Goal: Task Accomplishment & Management: Manage account settings

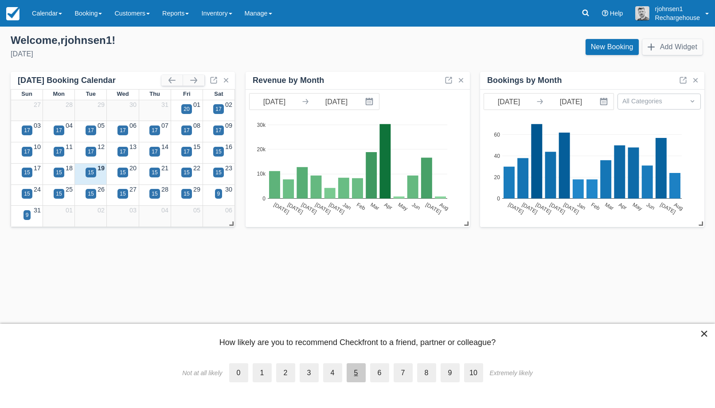
click at [352, 375] on label "5" at bounding box center [356, 372] width 19 height 19
click at [347, 365] on input "5" at bounding box center [347, 365] width 0 height 0
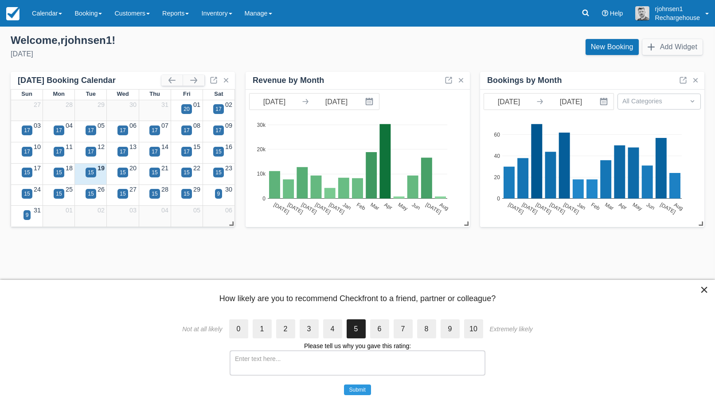
click at [355, 366] on textarea at bounding box center [357, 363] width 255 height 24
click at [269, 361] on textarea "No develupment" at bounding box center [357, 363] width 255 height 24
click at [284, 357] on textarea "No develupment" at bounding box center [357, 363] width 255 height 24
click at [353, 358] on textarea "No development - lots of space for impovement, nothing happens." at bounding box center [357, 363] width 255 height 24
click at [346, 360] on textarea "No development - lots of space for impovement, nothing happens." at bounding box center [357, 363] width 255 height 24
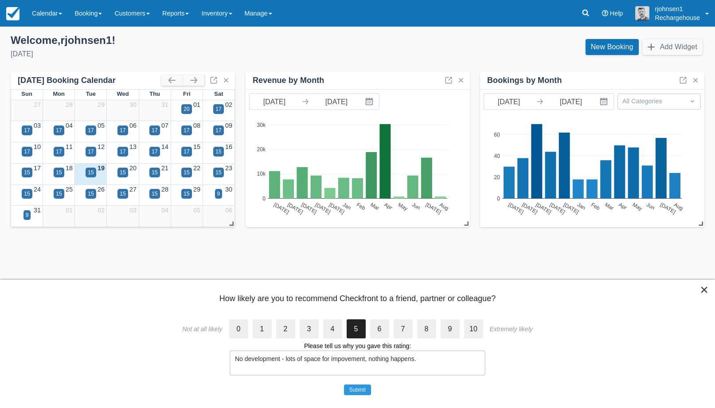
click at [341, 359] on textarea "No development - lots of space for impovement, nothing happens." at bounding box center [357, 363] width 255 height 24
click at [424, 358] on textarea "No development - lots of space for improvement, nothing happens." at bounding box center [357, 363] width 255 height 24
type textarea "No development - lots of space for improvement, nothing happens. Support huse t…"
click at [367, 389] on button "Submit" at bounding box center [357, 389] width 27 height 11
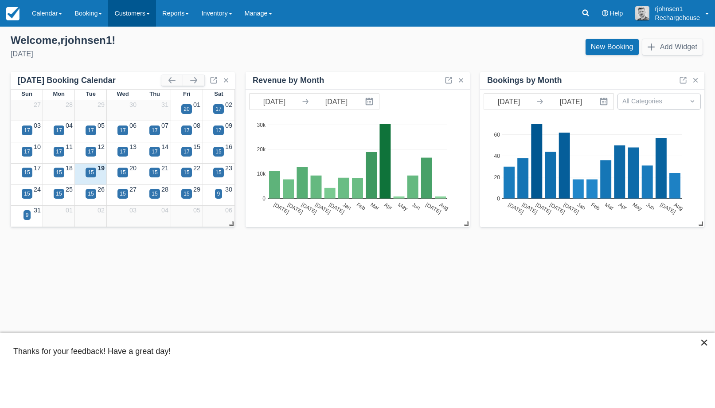
click at [156, 14] on link "Customers" at bounding box center [132, 13] width 48 height 27
click at [156, 51] on link "Directory" at bounding box center [148, 56] width 78 height 19
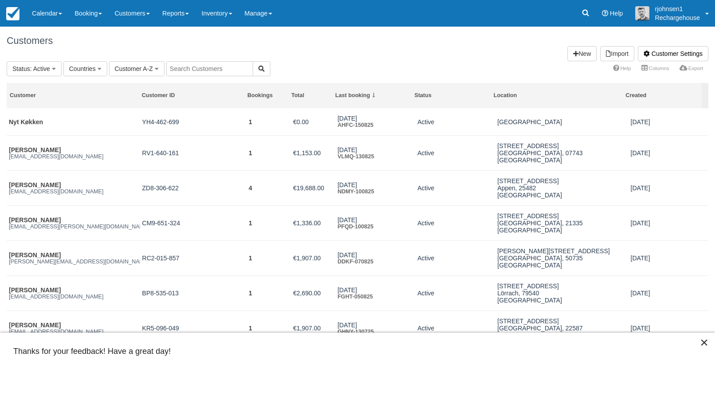
click at [197, 71] on input "text" at bounding box center [209, 68] width 87 height 15
click at [701, 341] on button "×" at bounding box center [704, 342] width 8 height 14
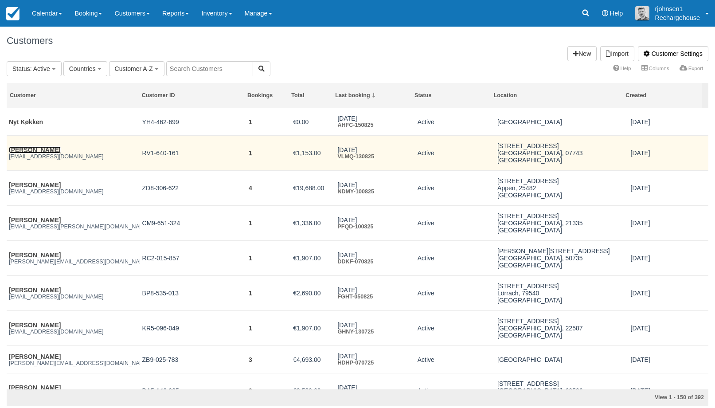
click at [51, 152] on link "[PERSON_NAME]" at bounding box center [35, 149] width 52 height 7
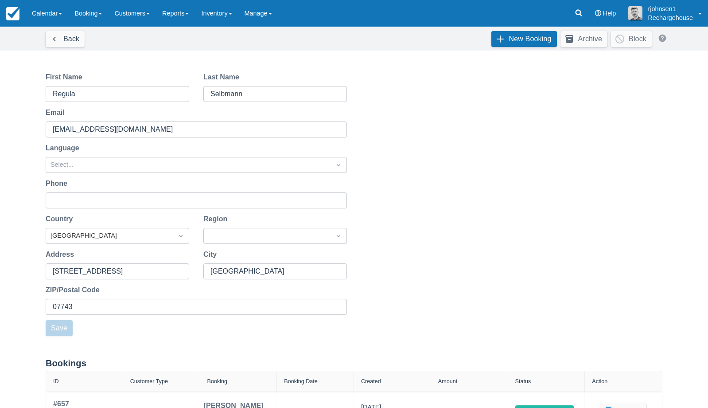
scroll to position [102, 0]
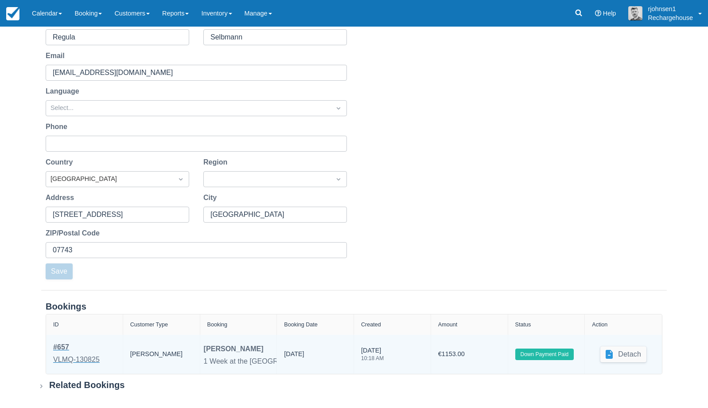
click at [76, 360] on div "VLMQ-130825" at bounding box center [76, 359] width 47 height 11
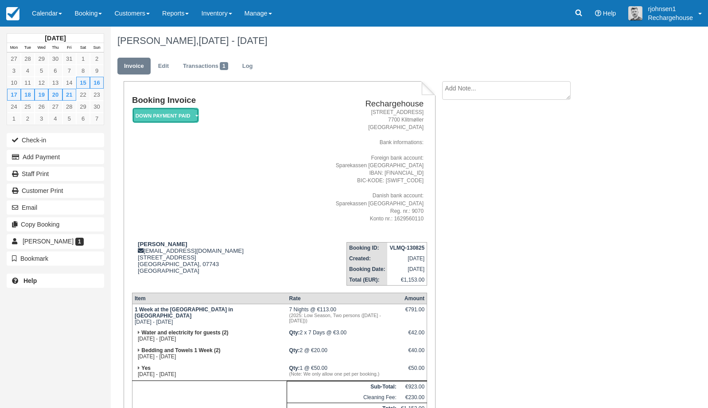
click at [189, 117] on em "Down Payment Paid" at bounding box center [166, 116] width 66 height 16
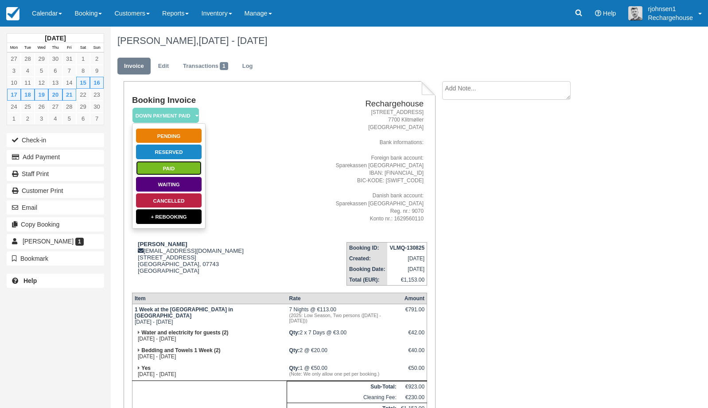
click at [168, 166] on link "Paid" at bounding box center [169, 168] width 66 height 16
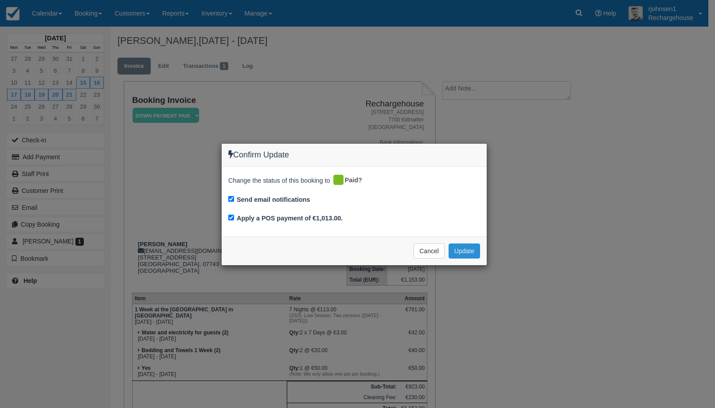
click at [458, 248] on button "Update" at bounding box center [464, 250] width 31 height 15
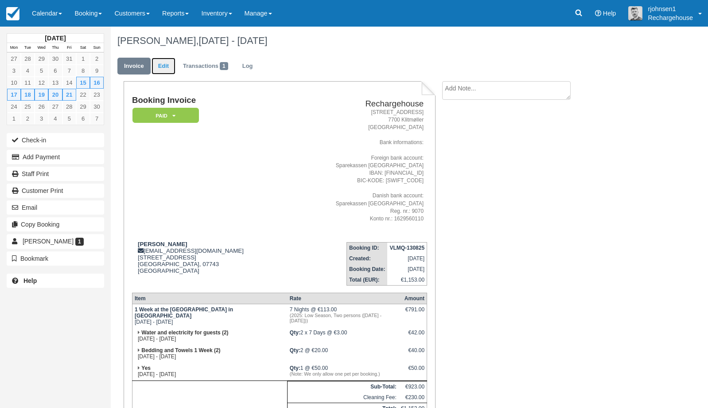
click at [165, 71] on link "Edit" at bounding box center [164, 66] width 24 height 17
click at [143, 19] on link "Customers" at bounding box center [132, 13] width 48 height 27
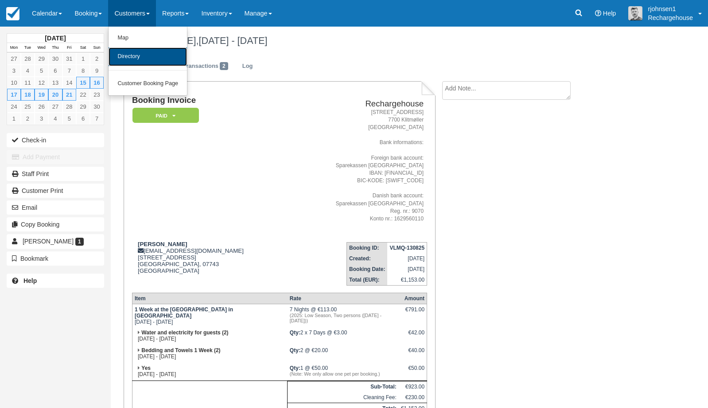
click at [141, 56] on link "Directory" at bounding box center [148, 56] width 78 height 19
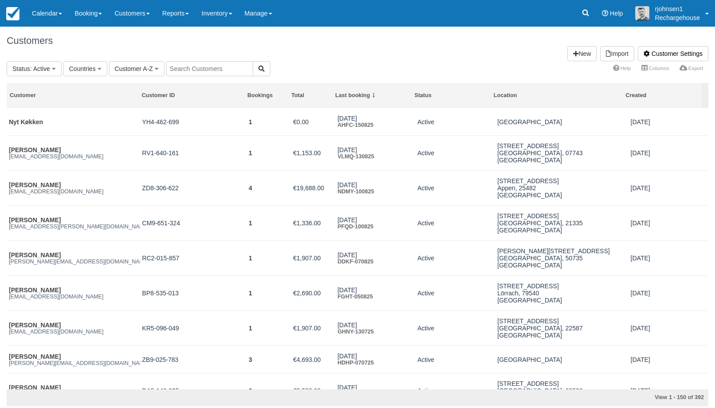
click at [168, 68] on input "text" at bounding box center [209, 68] width 87 height 15
paste input "Jutzi"
type input "Jutzi"
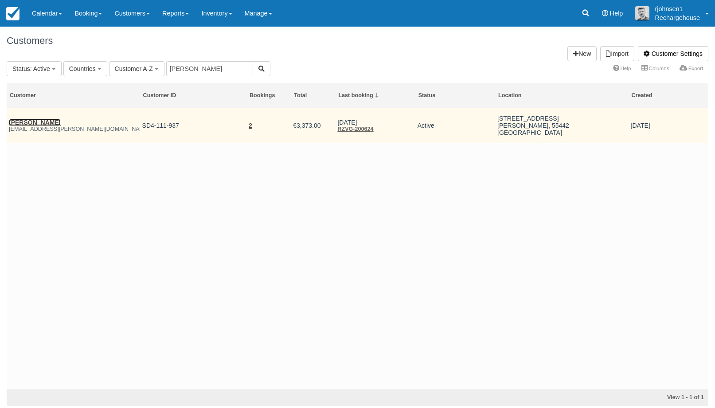
click at [27, 125] on link "[PERSON_NAME]" at bounding box center [35, 122] width 52 height 7
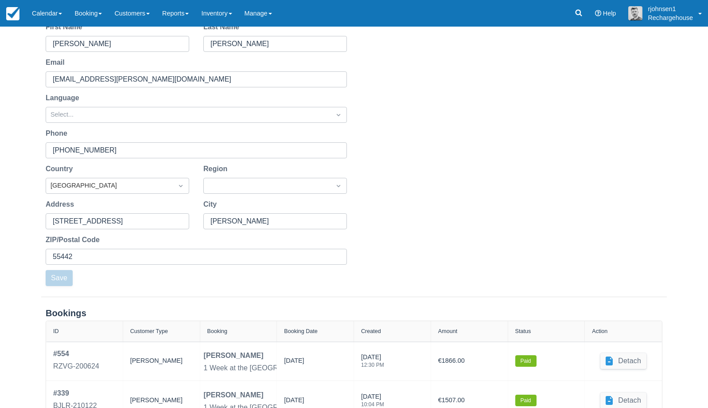
scroll to position [141, 0]
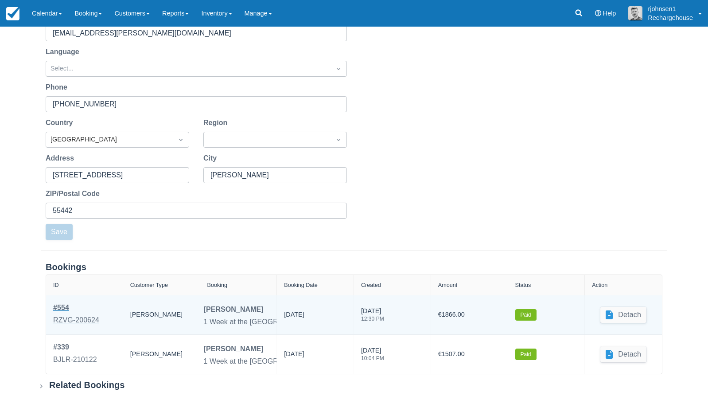
click at [90, 322] on div "RZVG-200624" at bounding box center [76, 320] width 46 height 11
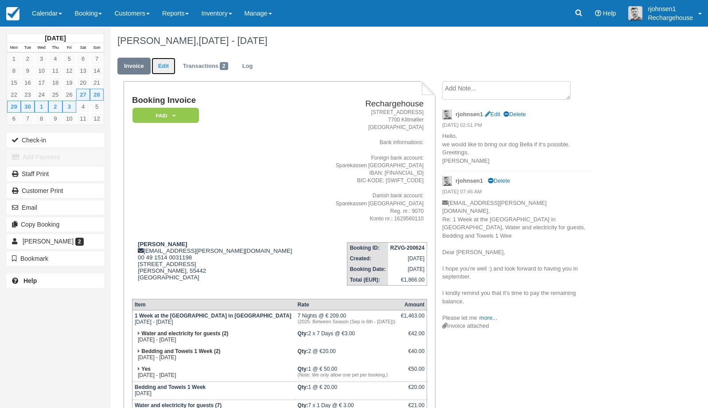
click at [164, 69] on link "Edit" at bounding box center [164, 66] width 24 height 17
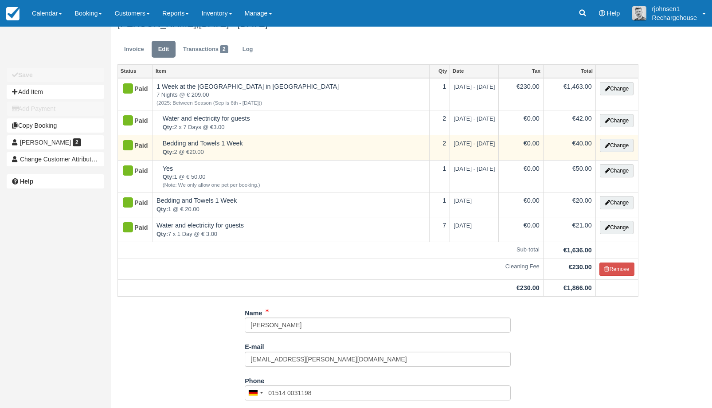
scroll to position [18, 0]
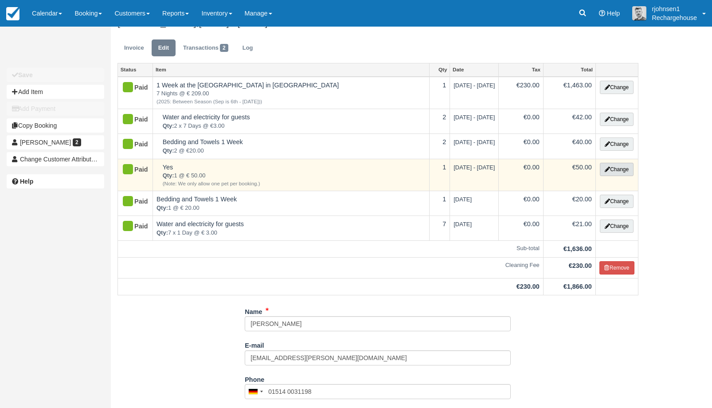
click at [612, 171] on button "Change" at bounding box center [617, 169] width 34 height 13
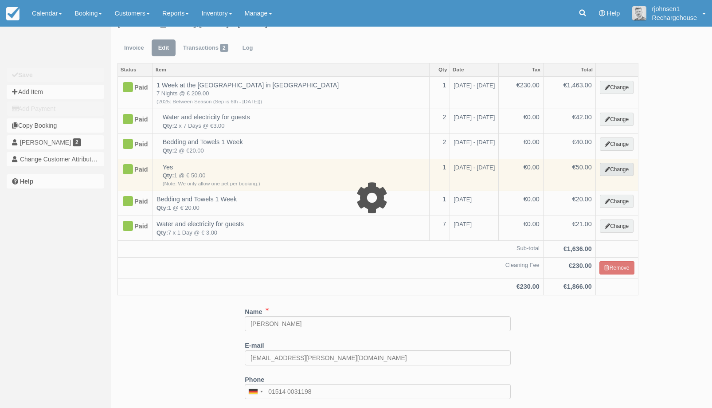
select select "4"
type input "50.00"
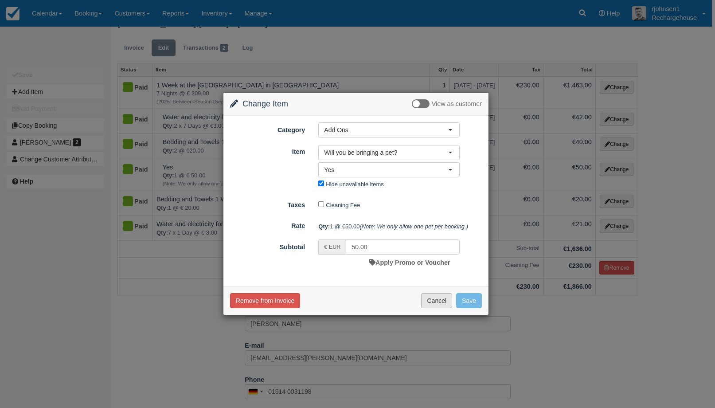
click at [446, 303] on button "Cancel" at bounding box center [436, 300] width 31 height 15
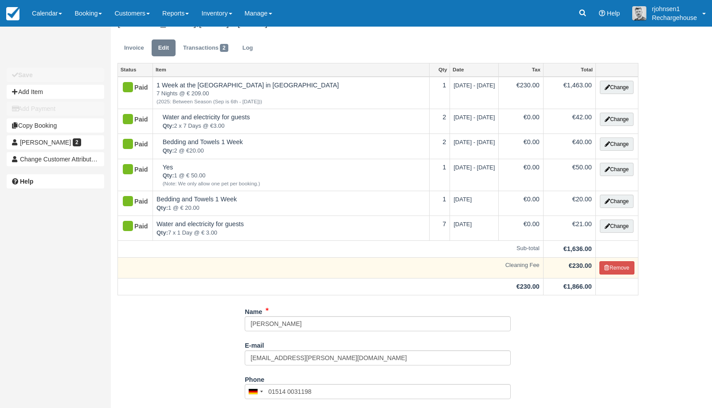
scroll to position [0, 0]
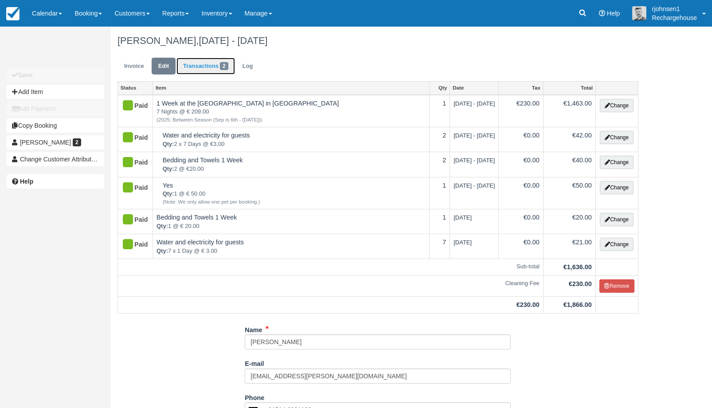
click at [210, 70] on link "Transactions 2" at bounding box center [205, 66] width 59 height 17
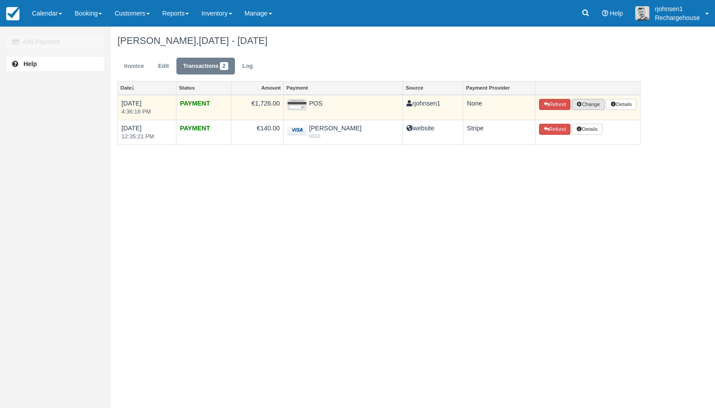
click at [590, 107] on button "Change" at bounding box center [588, 105] width 33 height 12
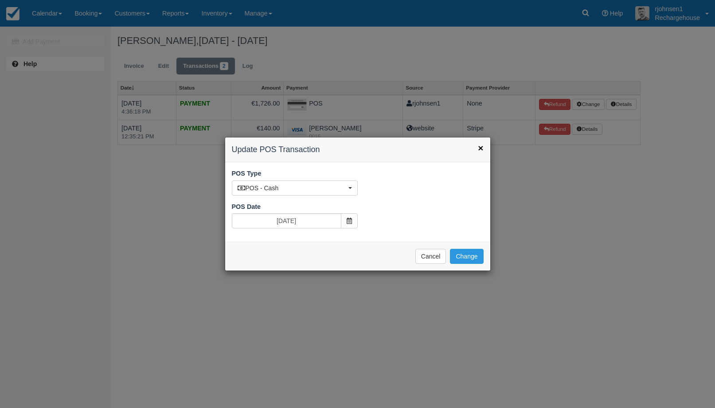
click at [483, 147] on span "×" at bounding box center [480, 148] width 5 height 10
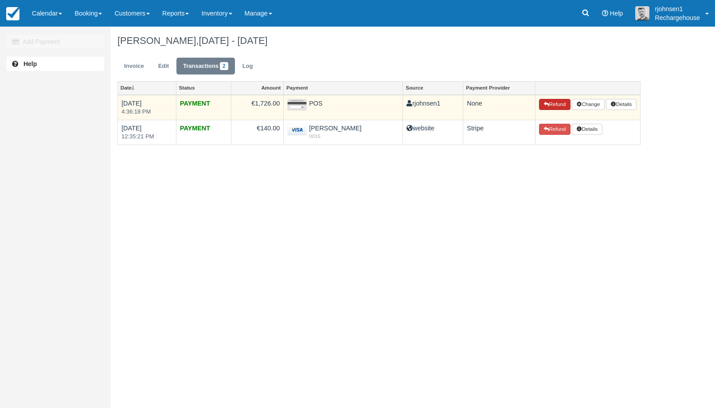
click at [544, 103] on icon "button" at bounding box center [546, 104] width 5 height 5
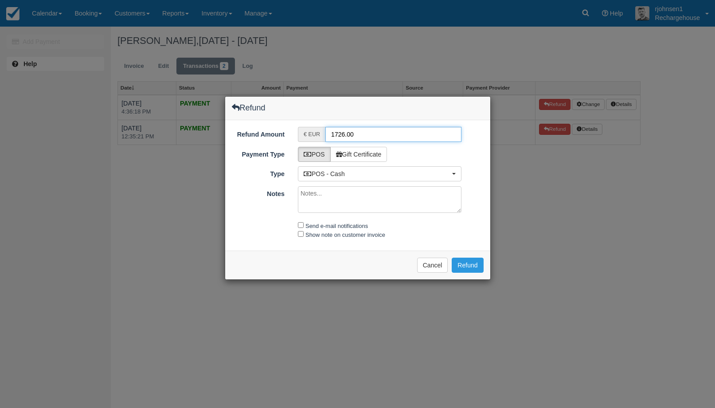
click at [344, 135] on input "1726.00" at bounding box center [393, 134] width 136 height 15
type input "50.00"
click at [447, 153] on div "POS Gift Certificate" at bounding box center [379, 154] width 177 height 15
click at [300, 226] on input "Send e-mail notifications" at bounding box center [301, 225] width 6 height 6
checkbox input "true"
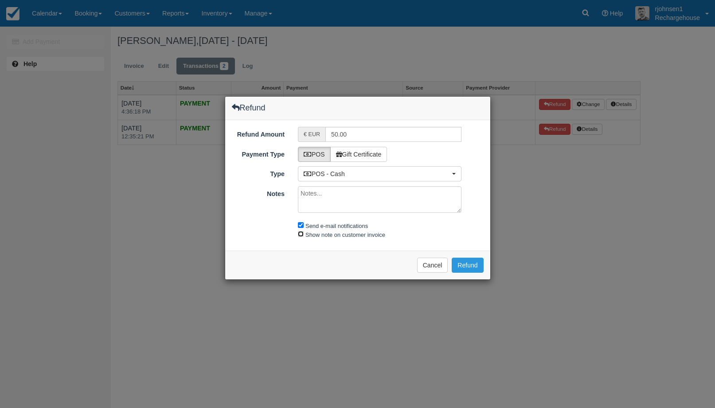
click at [299, 233] on input "Show note on customer invoice" at bounding box center [301, 234] width 6 height 6
checkbox input "true"
click at [430, 263] on button "Cancel" at bounding box center [432, 265] width 31 height 15
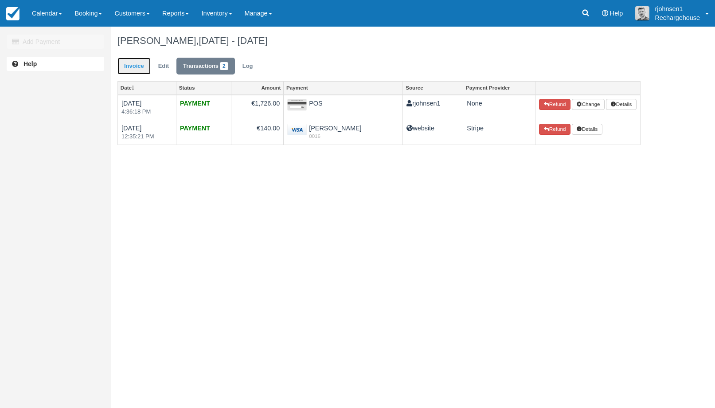
click at [131, 66] on link "Invoice" at bounding box center [133, 66] width 33 height 17
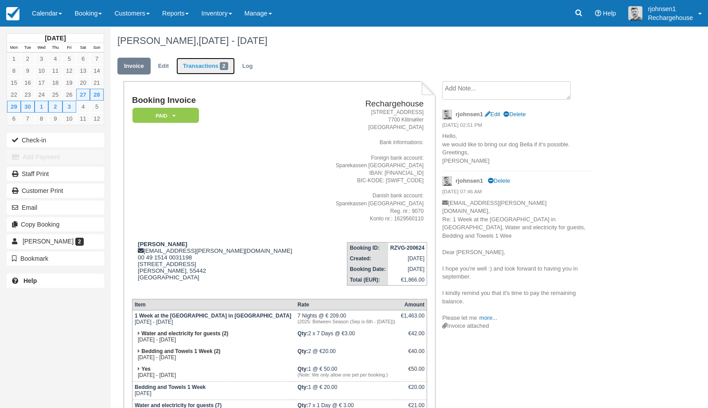
click at [207, 59] on link "Transactions 2" at bounding box center [205, 66] width 59 height 17
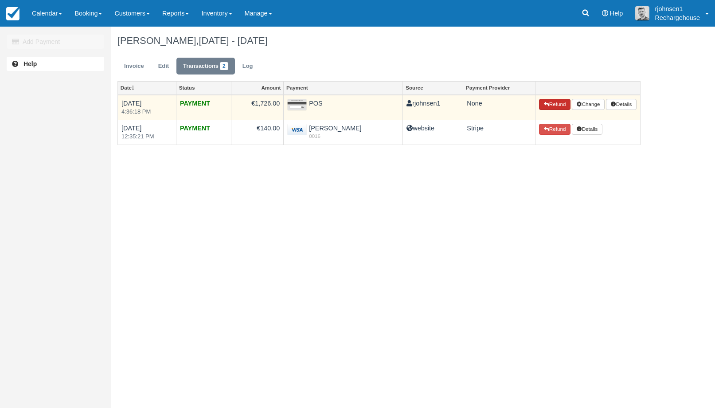
click at [546, 104] on button "Refund" at bounding box center [554, 105] width 31 height 12
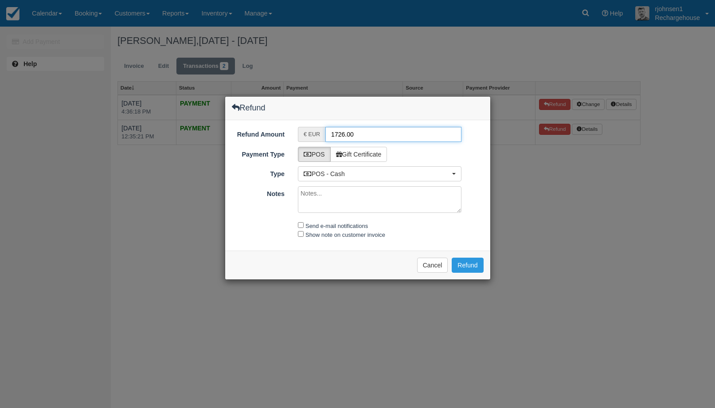
click at [343, 134] on input "1726.00" at bounding box center [393, 134] width 136 height 15
type input "50.00"
click at [301, 224] on input "Send e-mail notifications" at bounding box center [301, 225] width 6 height 6
checkbox input "true"
click at [301, 233] on input "Show note on customer invoice" at bounding box center [301, 234] width 6 height 6
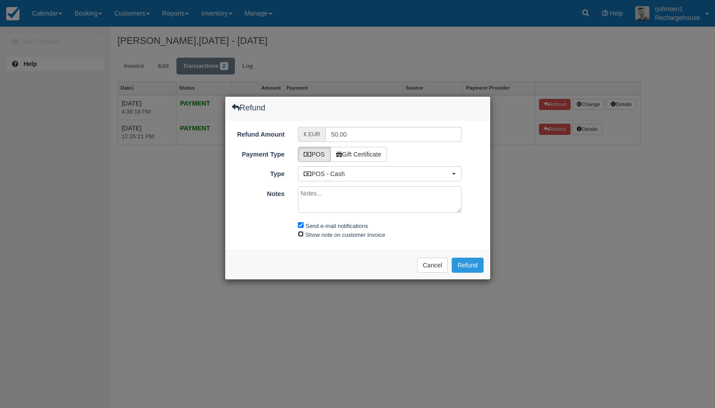
checkbox input "true"
drag, startPoint x: 321, startPoint y: 184, endPoint x: 314, endPoint y: 196, distance: 14.9
click at [314, 196] on div "Refund Amount € EUR 50.00 Payment Type POS Gift Certificate GCN Code Search New…" at bounding box center [357, 185] width 265 height 131
click at [389, 169] on button "POS - Cash" at bounding box center [380, 173] width 164 height 15
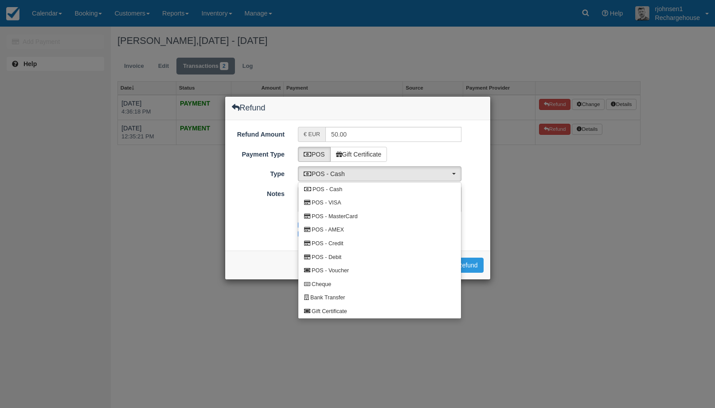
click at [444, 121] on div "Refund Amount € EUR 50.00 Payment Type POS Gift Certificate GCN Code Search New…" at bounding box center [357, 185] width 265 height 131
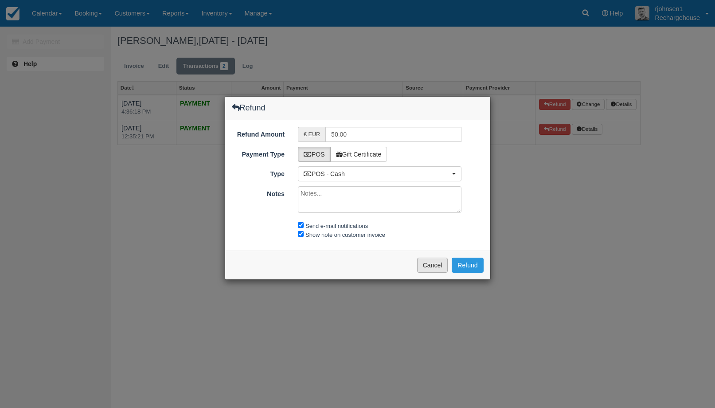
click at [432, 268] on button "Cancel" at bounding box center [432, 265] width 31 height 15
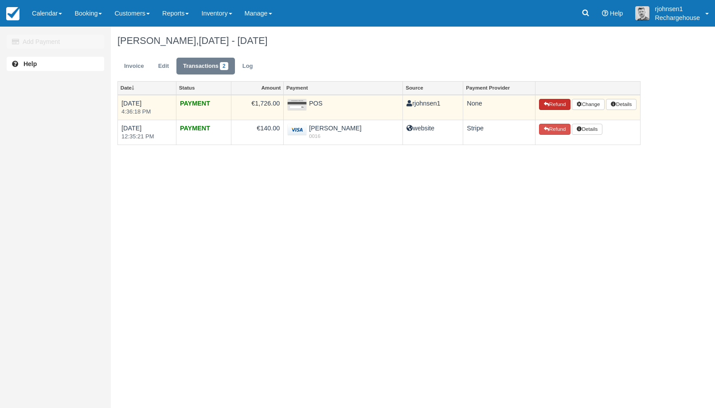
click at [561, 105] on button "Refund" at bounding box center [554, 105] width 31 height 12
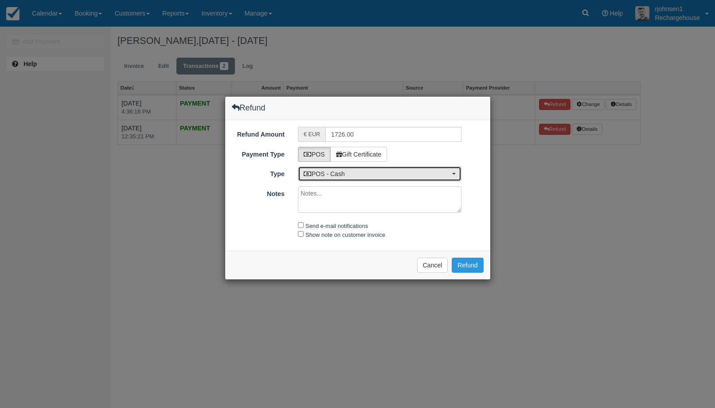
click at [371, 170] on span "POS - Cash" at bounding box center [377, 173] width 146 height 9
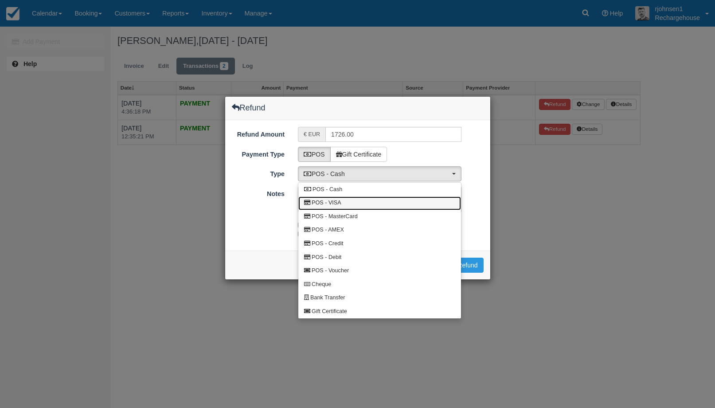
click at [360, 202] on link "POS - VISA" at bounding box center [379, 203] width 163 height 14
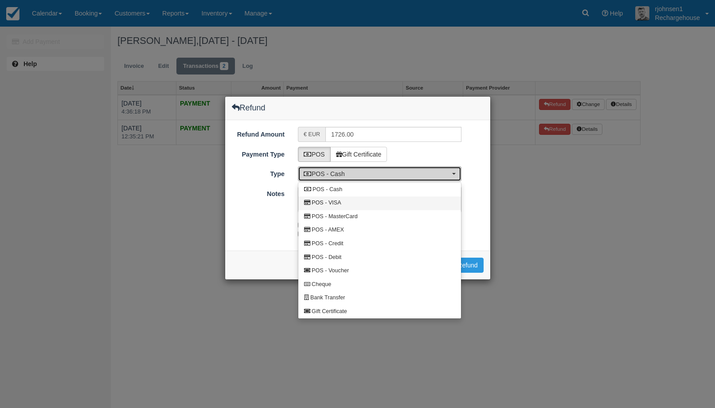
select select "VISA"
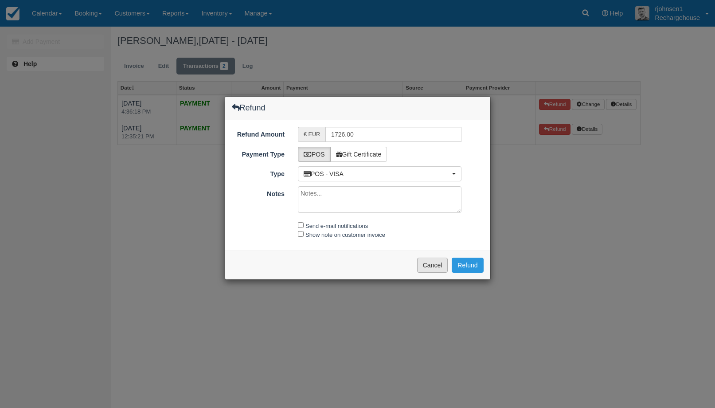
click at [436, 266] on button "Cancel" at bounding box center [432, 265] width 31 height 15
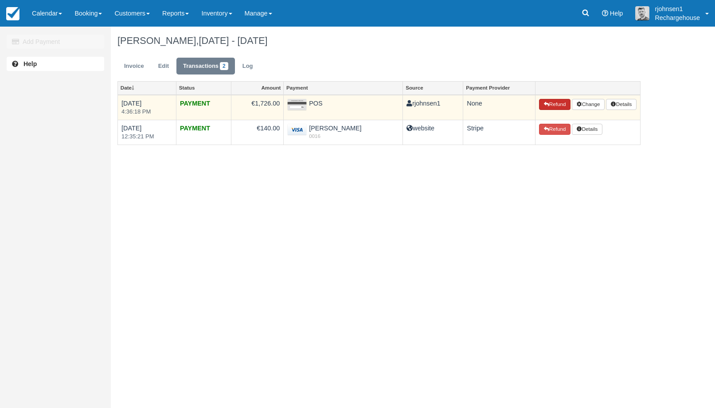
click at [550, 108] on button "Refund" at bounding box center [554, 105] width 31 height 12
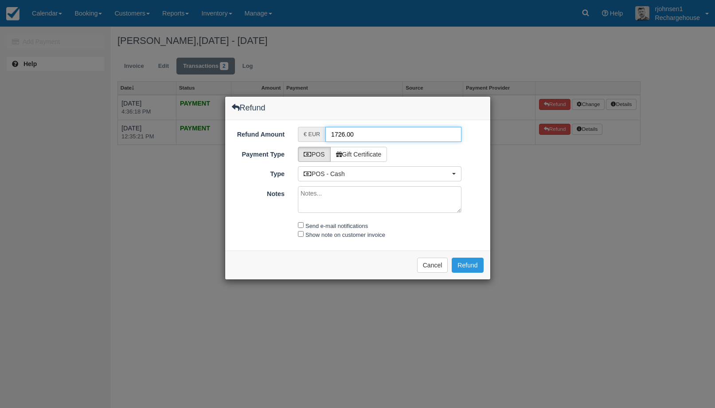
click at [343, 135] on input "1726.00" at bounding box center [393, 134] width 136 height 15
type input "50.00"
click at [301, 225] on input "Send e-mail notifications" at bounding box center [301, 225] width 6 height 6
checkbox input "true"
click at [296, 233] on div "Show note on customer invoice" at bounding box center [379, 234] width 177 height 9
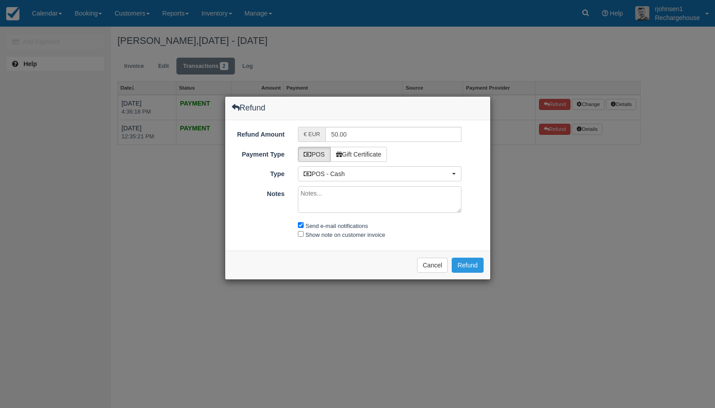
click at [304, 234] on div "Show note on customer invoice" at bounding box center [379, 234] width 177 height 9
click at [301, 234] on input "Show note on customer invoice" at bounding box center [301, 234] width 6 height 6
checkbox input "true"
click at [364, 158] on label "Gift Certificate" at bounding box center [358, 154] width 57 height 15
radio input "true"
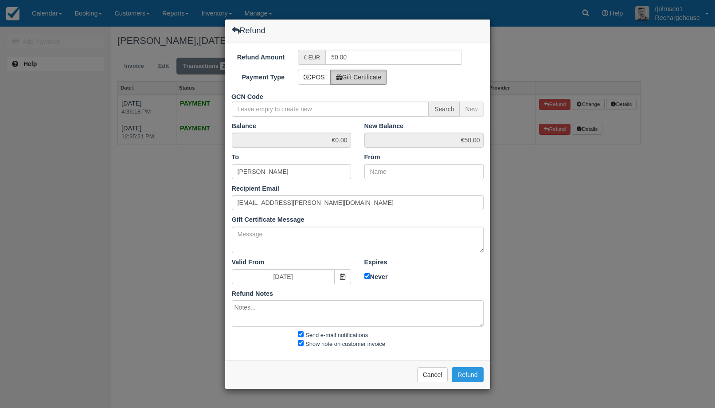
click at [349, 78] on label "Gift Certificate" at bounding box center [358, 77] width 57 height 15
click at [313, 78] on label "POS" at bounding box center [314, 77] width 33 height 15
radio input "true"
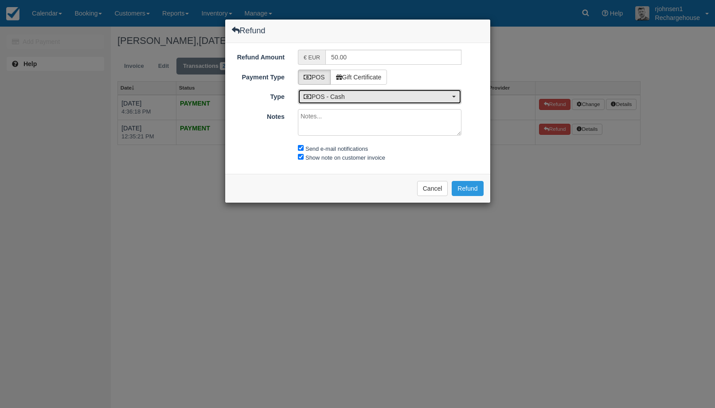
click at [402, 93] on span "POS - Cash" at bounding box center [377, 96] width 146 height 9
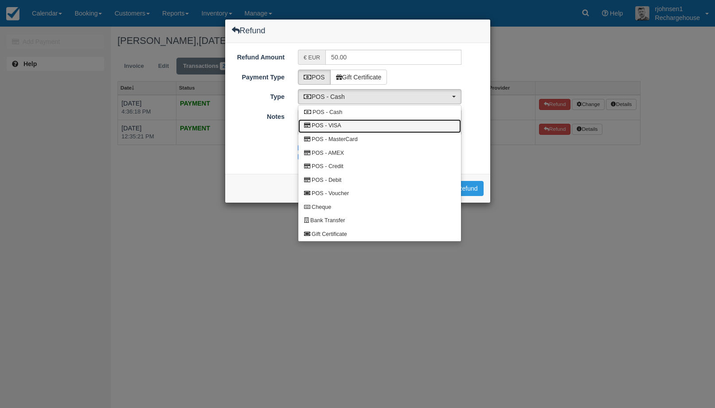
click at [382, 125] on link "POS - VISA" at bounding box center [379, 126] width 163 height 14
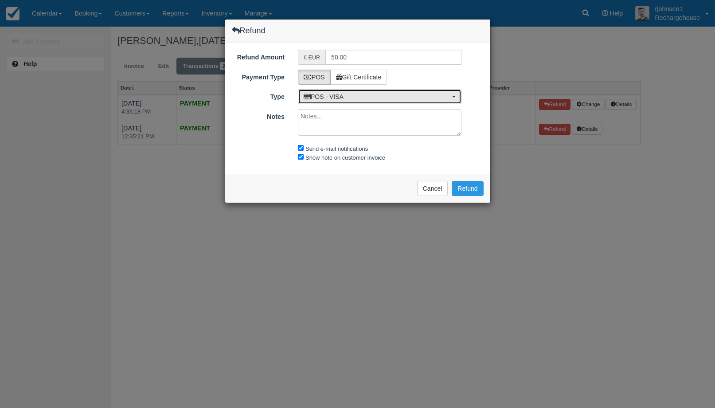
click at [417, 95] on span "POS - VISA" at bounding box center [377, 96] width 146 height 9
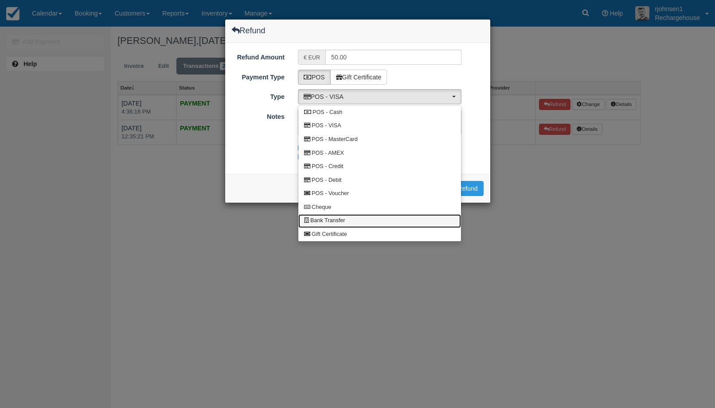
click at [385, 217] on link "Bank Transfer" at bounding box center [379, 221] width 163 height 14
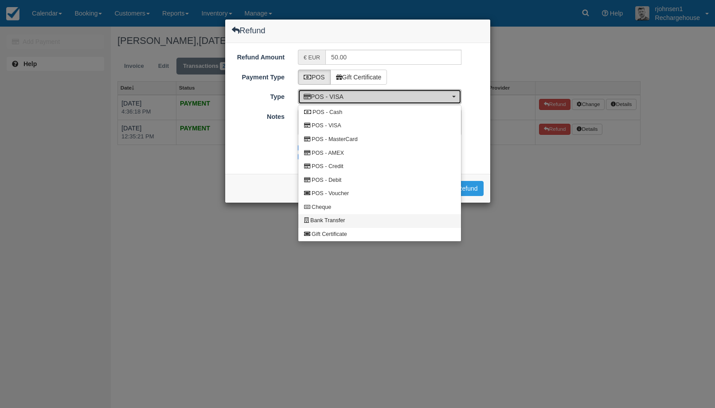
select select "BANK"
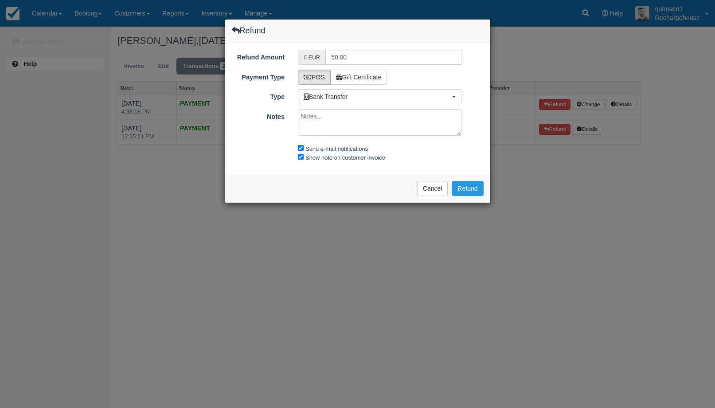
click at [372, 123] on textarea "Notes" at bounding box center [380, 122] width 164 height 27
click at [423, 182] on button "Cancel" at bounding box center [432, 188] width 31 height 15
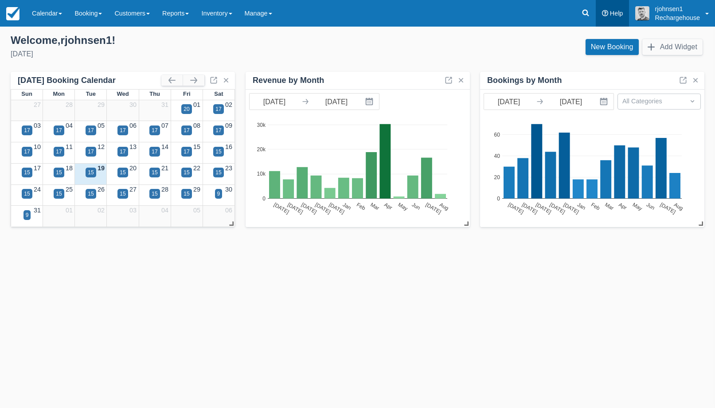
click at [609, 12] on link "Help" at bounding box center [613, 13] width 34 height 27
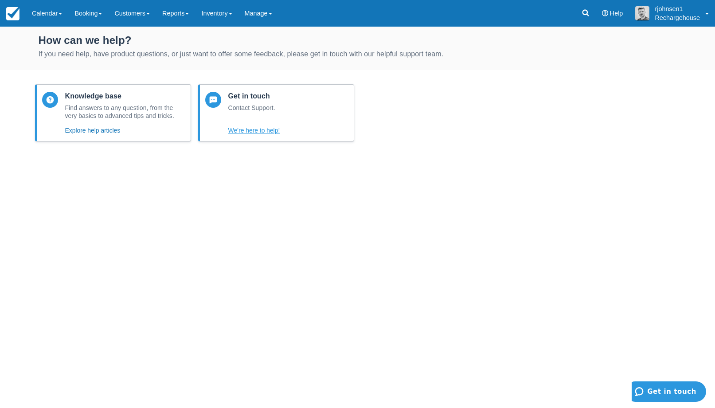
click at [254, 133] on button "We’re here to help!" at bounding box center [254, 130] width 52 height 11
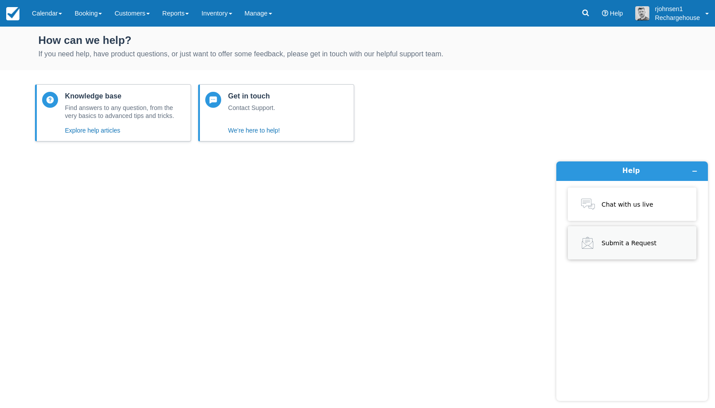
click at [623, 240] on span "Submit a Request" at bounding box center [629, 243] width 55 height 8
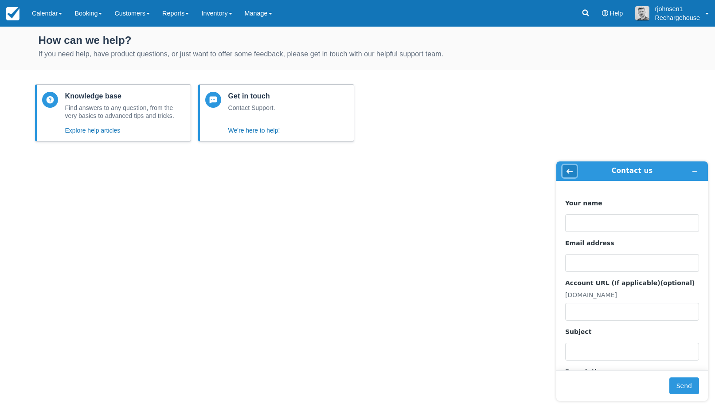
click at [571, 169] on icon "Back" at bounding box center [569, 171] width 6 height 6
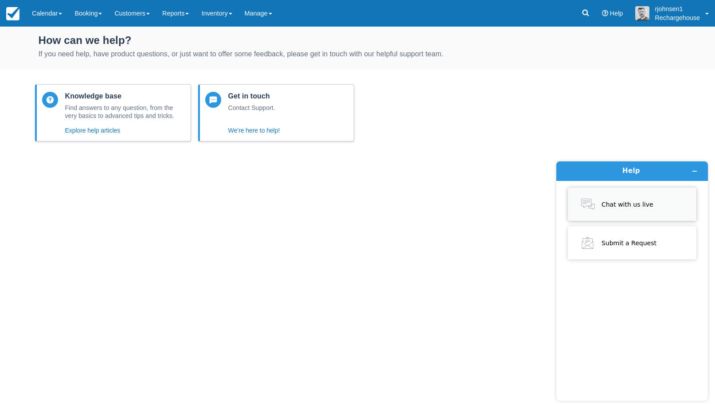
click at [621, 205] on span "Chat with us live" at bounding box center [628, 204] width 52 height 8
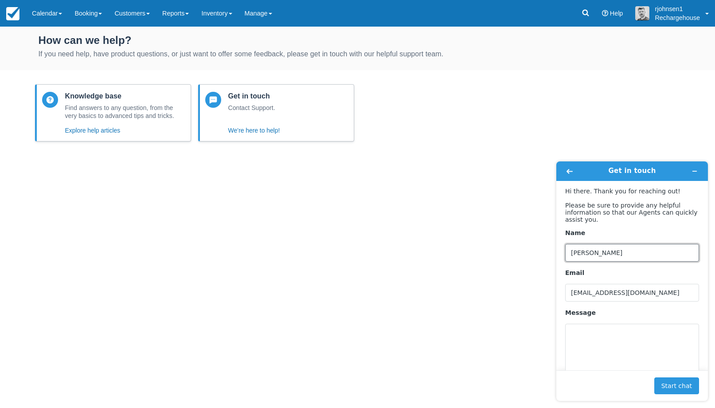
click at [621, 259] on input "Anders Petersen" at bounding box center [632, 253] width 134 height 18
type input "[PERSON_NAME]"
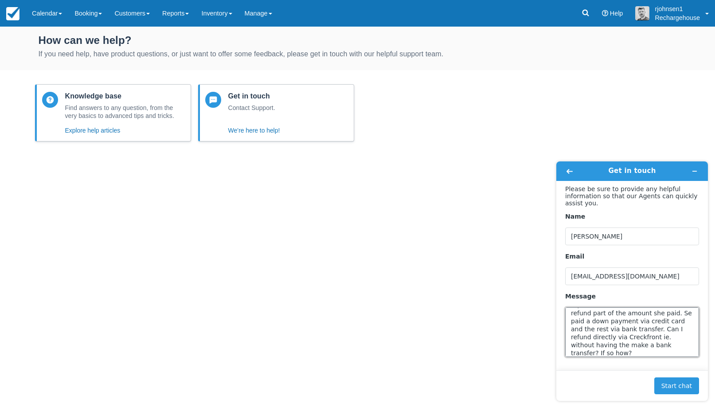
scroll to position [19, 0]
type textarea "Hi, I have a customer that I need to refund part of the amount she paid. Se pai…"
click at [661, 383] on button "Start chat" at bounding box center [676, 385] width 45 height 17
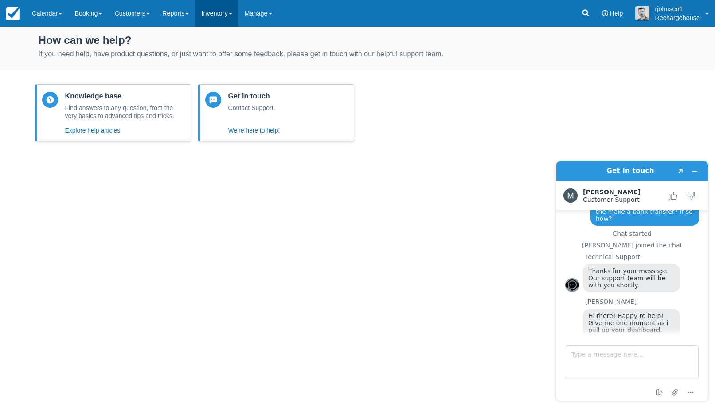
scroll to position [86, 0]
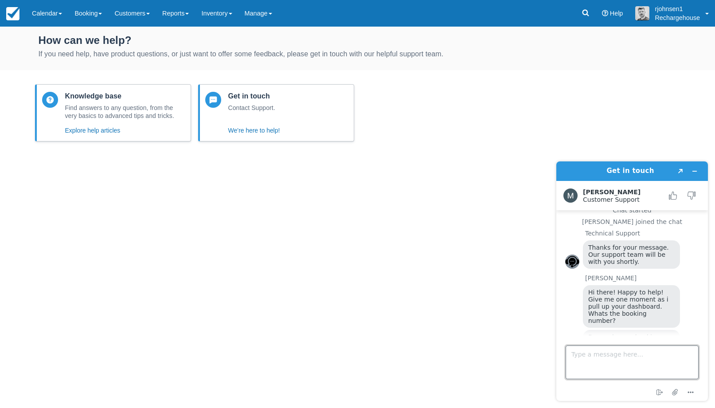
click at [605, 356] on textarea "Type a message here..." at bounding box center [632, 362] width 133 height 34
paste textarea "RZVG-200624"
type textarea "RZVG-200624"
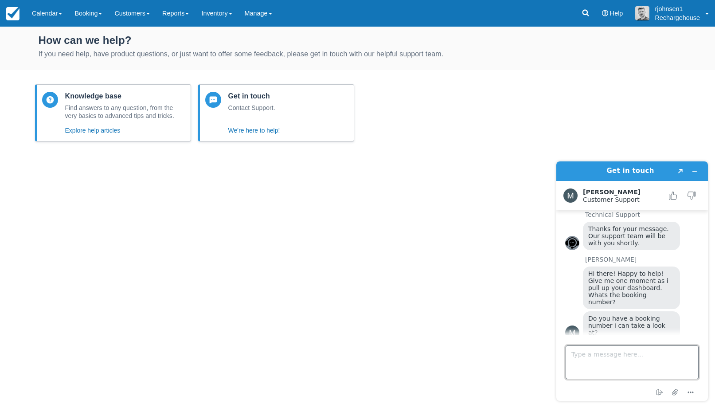
scroll to position [135, 0]
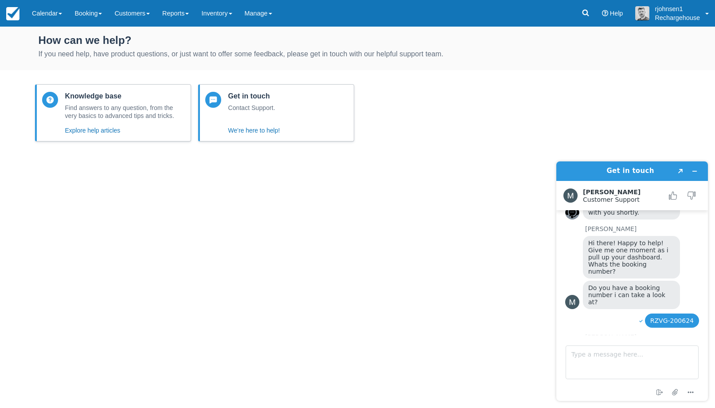
drag, startPoint x: 643, startPoint y: 194, endPoint x: 608, endPoint y: 191, distance: 34.7
click at [608, 191] on h2 "Matthew Graber" at bounding box center [623, 191] width 81 height 7
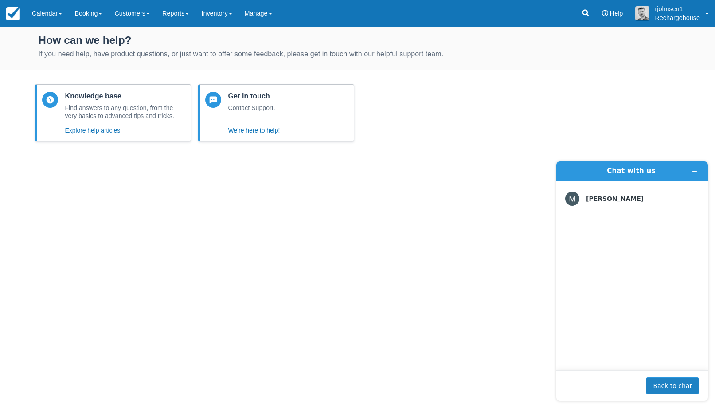
click at [660, 382] on button "Back to chat" at bounding box center [672, 385] width 53 height 17
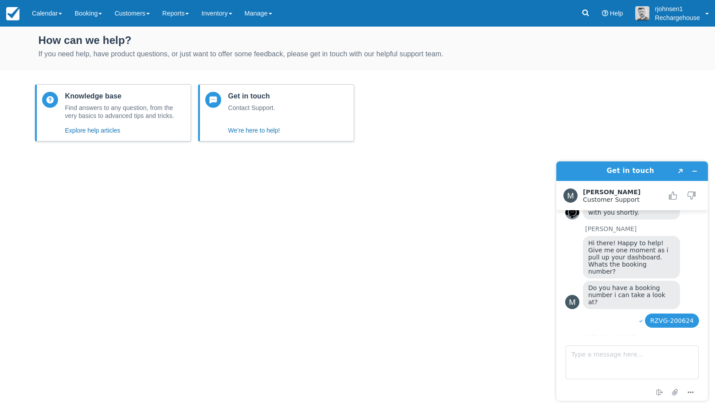
drag, startPoint x: 639, startPoint y: 202, endPoint x: 590, endPoint y: 246, distance: 65.3
click at [584, 246] on div "Get in touch Created with Sketch. Matthew Graber Customer Support Customer Supp…" at bounding box center [632, 280] width 152 height 239
click at [590, 246] on span "Hi there! Happy to help! Give me one moment as i pull up your dashboard. Whats …" at bounding box center [629, 256] width 82 height 35
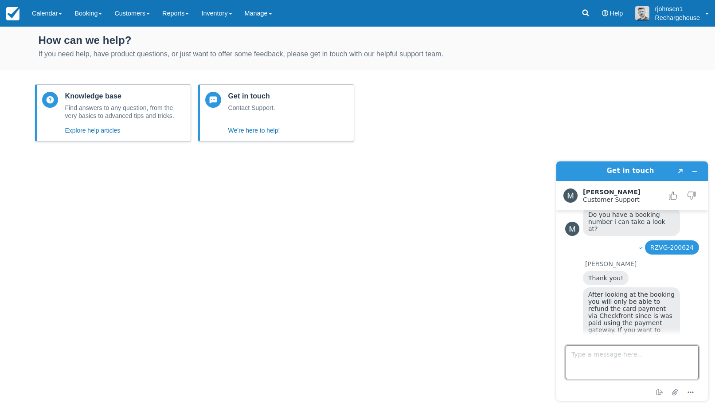
click at [603, 358] on textarea "Type a message here..." at bounding box center [632, 362] width 133 height 34
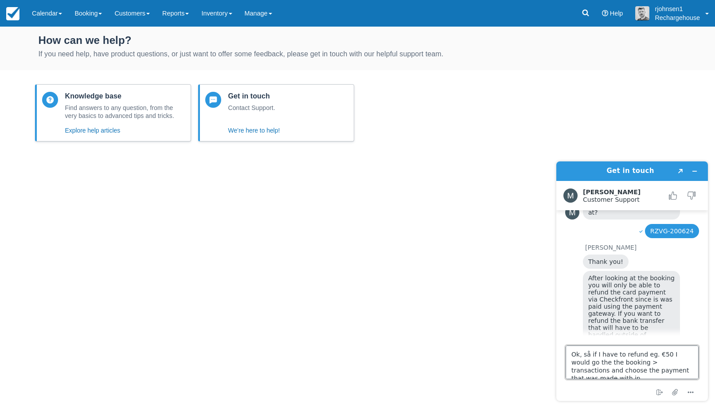
scroll to position [3, 0]
type textarea "Ok, så if I have to refund eg. €50 I would go the the booking > transactions an…"
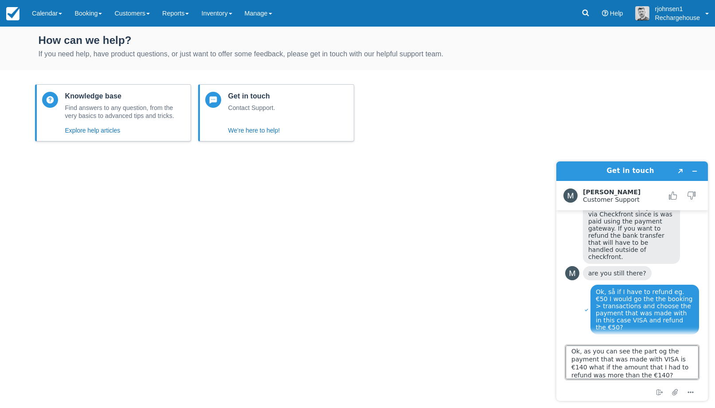
type textarea "Ok, as you can see the part og the payment that was made with VISA is €140 what…"
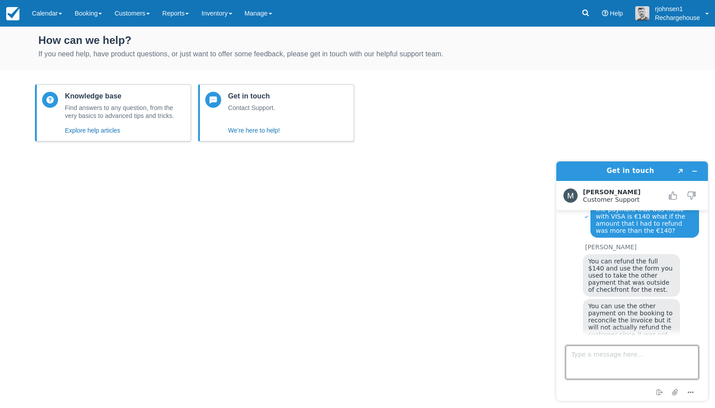
scroll to position [543, 0]
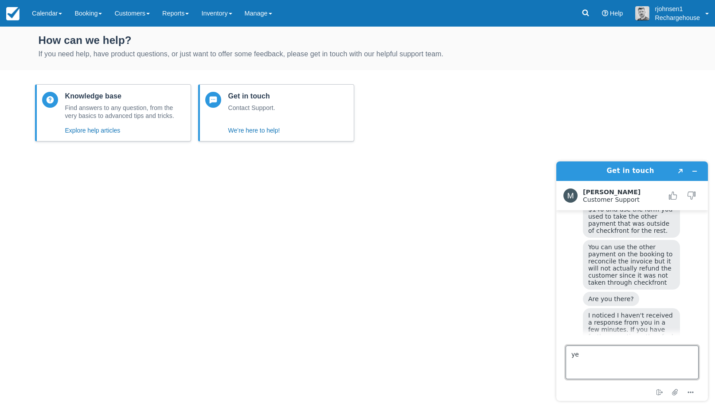
type textarea "yes"
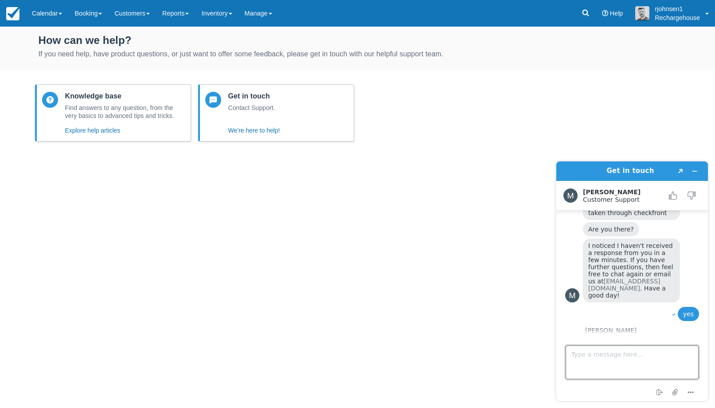
scroll to position [632, 0]
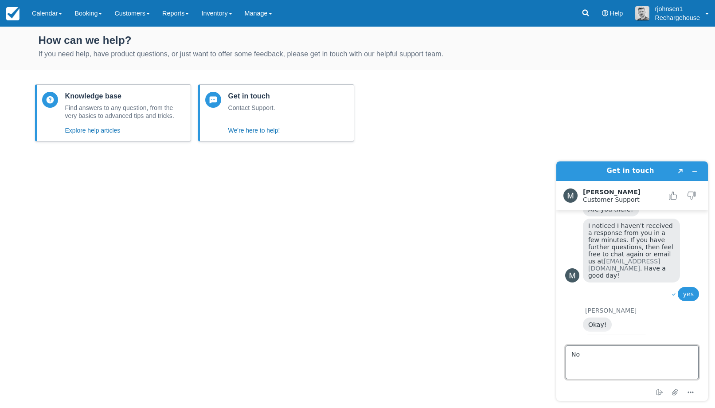
type textarea "N"
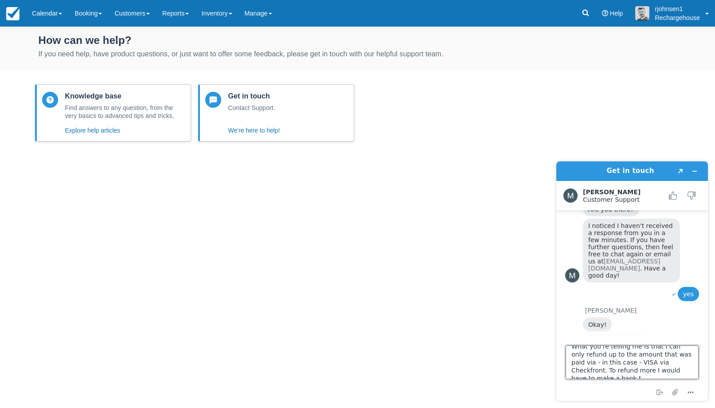
scroll to position [11, 0]
type textarea "What you're telling me is that I can only refund up to the amount that was paid…"
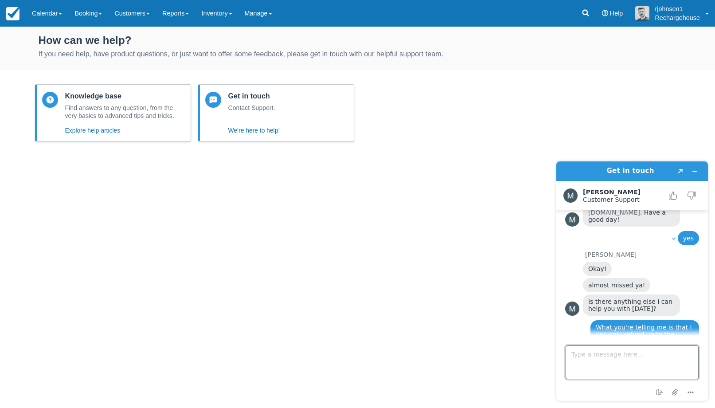
scroll to position [717, 0]
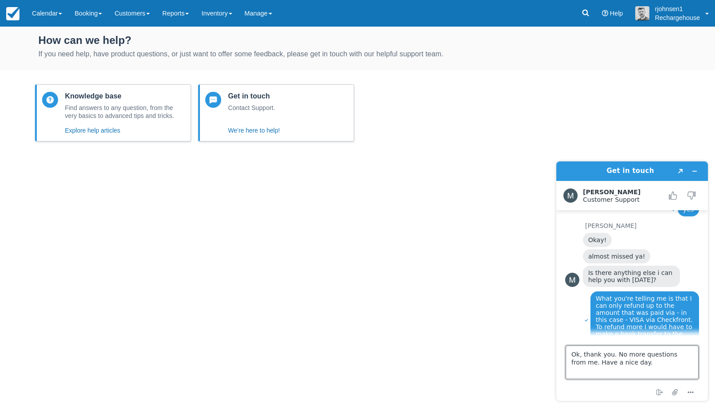
type textarea "Ok, thank you. No more questions from me. Have a nice day."
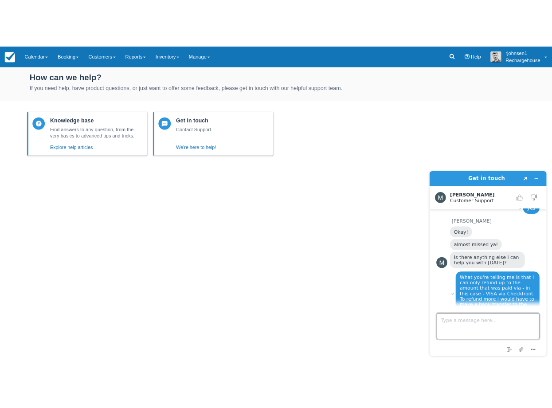
scroll to position [742, 0]
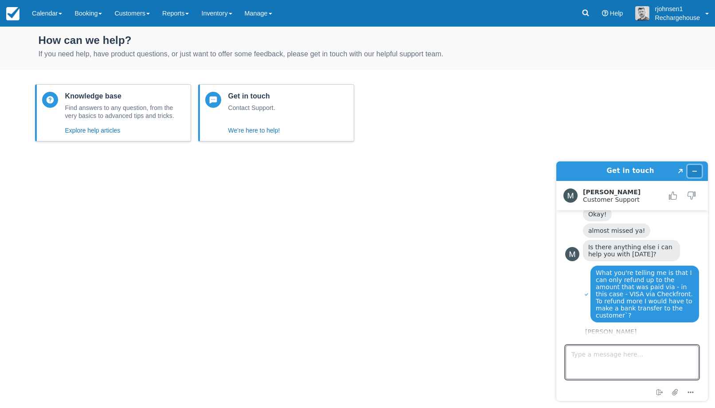
click at [697, 177] on button "Minimise widget" at bounding box center [695, 171] width 14 height 12
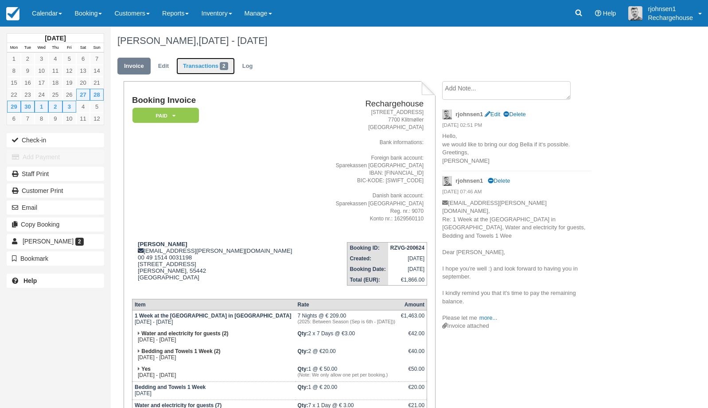
click at [203, 62] on link "Transactions 2" at bounding box center [205, 66] width 59 height 17
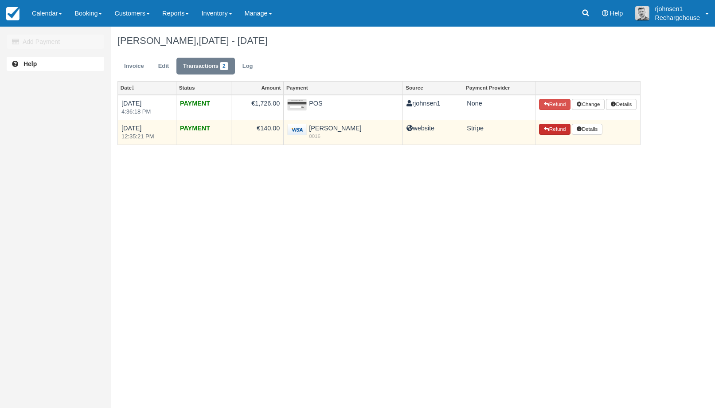
click at [549, 127] on button "Refund" at bounding box center [554, 130] width 31 height 12
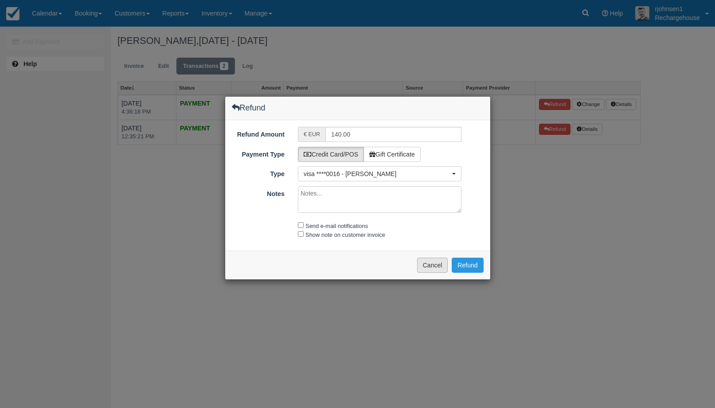
click at [429, 261] on button "Cancel" at bounding box center [432, 265] width 31 height 15
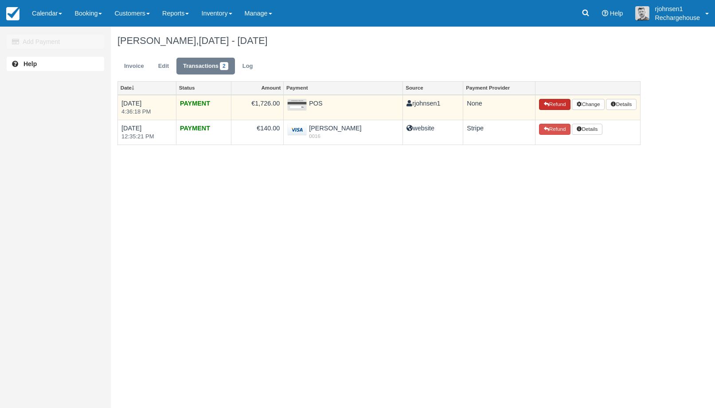
click at [551, 106] on button "Refund" at bounding box center [554, 105] width 31 height 12
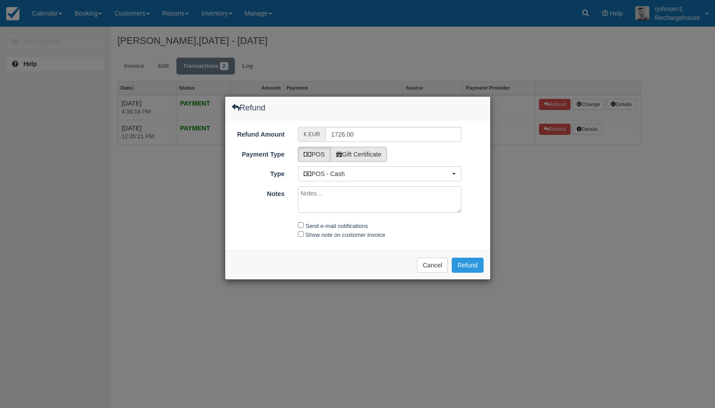
click at [364, 155] on label "Gift Certificate" at bounding box center [358, 154] width 57 height 15
radio input "true"
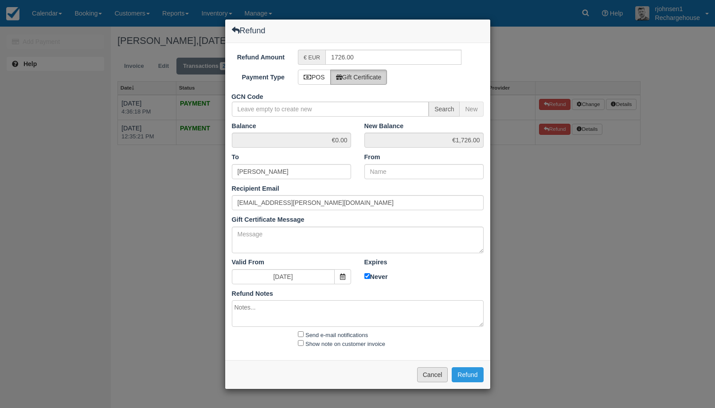
click at [423, 367] on button "Cancel" at bounding box center [432, 374] width 31 height 15
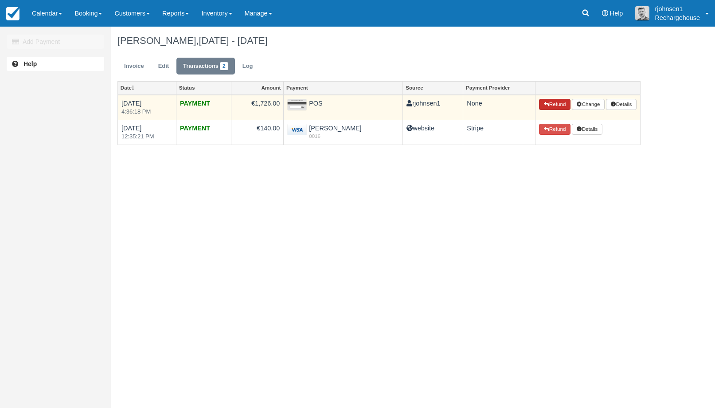
click at [553, 105] on button "Refund" at bounding box center [554, 105] width 31 height 12
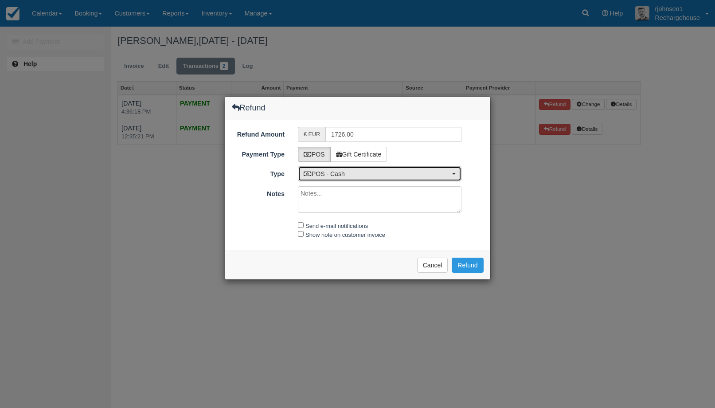
click at [330, 173] on span "POS - Cash" at bounding box center [377, 173] width 146 height 9
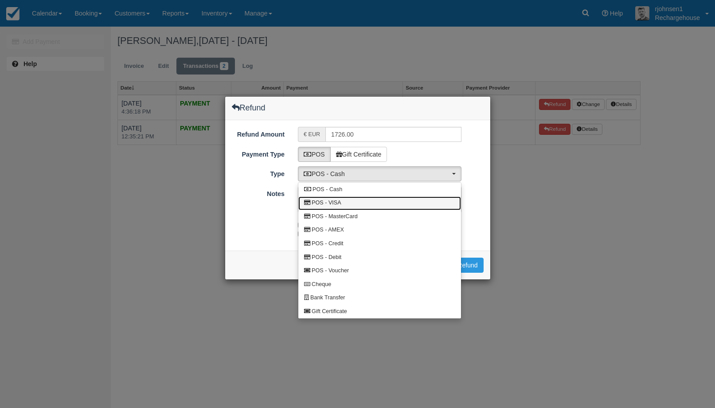
click at [328, 206] on span "POS - VISA" at bounding box center [327, 203] width 30 height 8
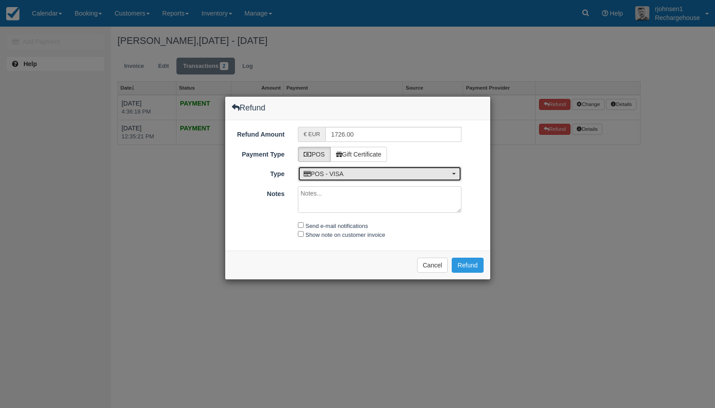
click at [341, 173] on span "POS - VISA" at bounding box center [377, 173] width 146 height 9
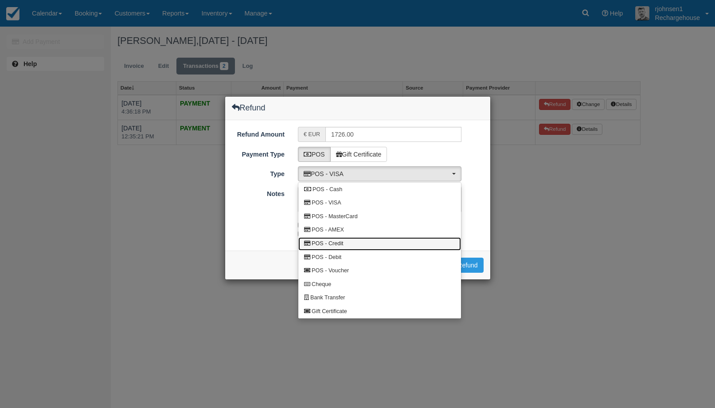
click at [336, 246] on span "POS - Credit" at bounding box center [327, 244] width 31 height 8
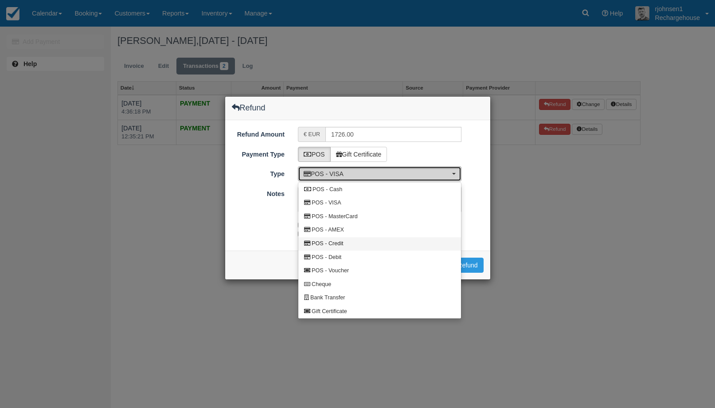
select select "CREDIT"
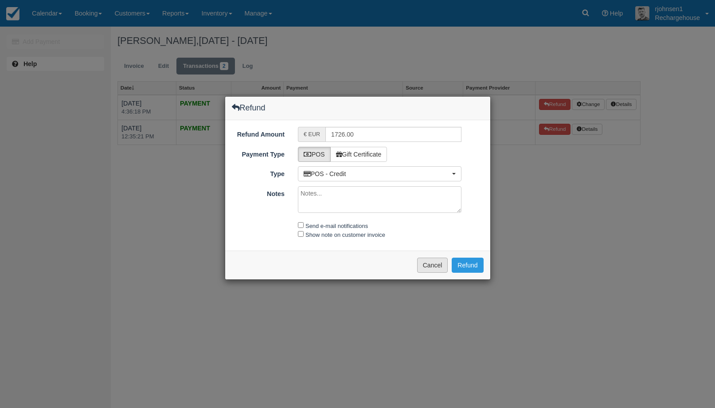
click at [433, 270] on button "Cancel" at bounding box center [432, 265] width 31 height 15
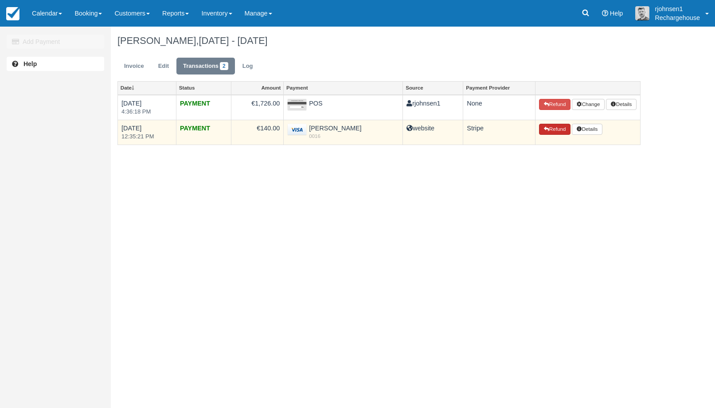
click at [550, 127] on button "Refund" at bounding box center [554, 130] width 31 height 12
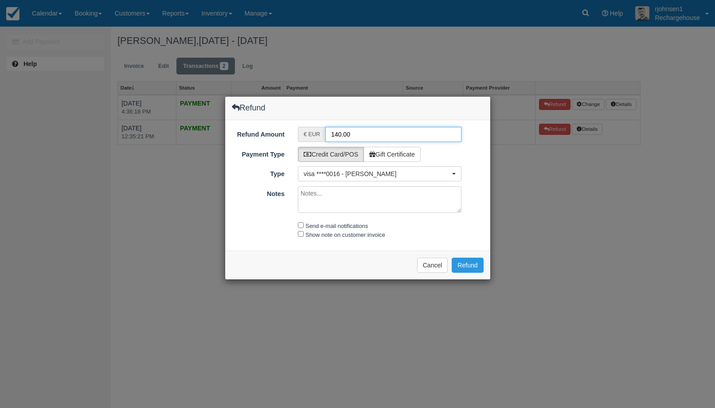
click at [356, 131] on input "140.00" at bounding box center [393, 134] width 136 height 15
type input "1"
type input "50"
click at [301, 234] on input "Show note on customer invoice" at bounding box center [301, 234] width 6 height 6
checkbox input "true"
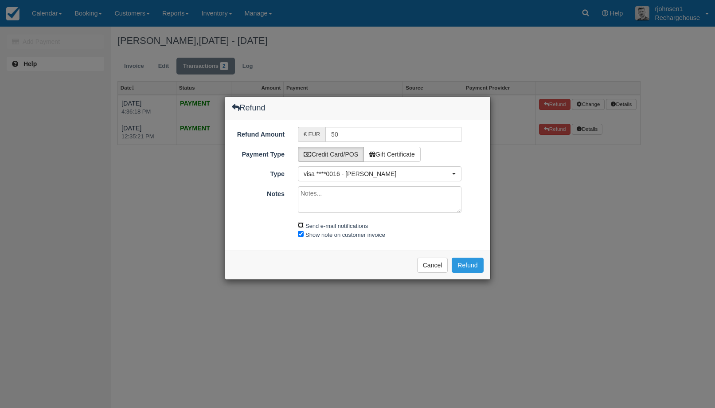
click at [301, 223] on input "Send e-mail notifications" at bounding box center [301, 225] width 6 height 6
checkbox input "true"
click at [342, 195] on textarea "Notes" at bounding box center [380, 199] width 164 height 27
type textarea "Dear Elke, I've made the refund to the VISA card you used. I guess it takes a l…"
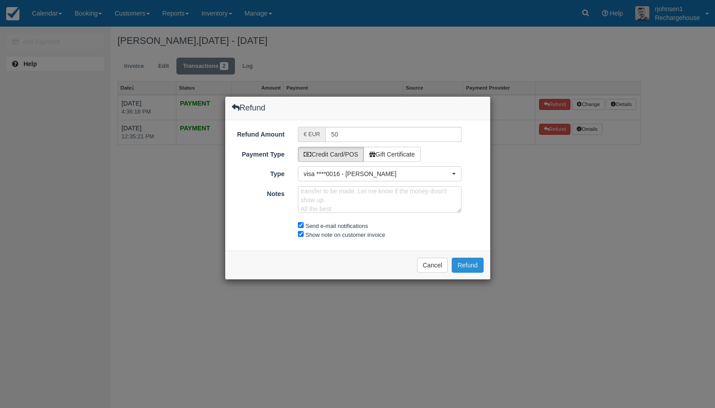
click at [465, 265] on button "Refund" at bounding box center [467, 265] width 31 height 15
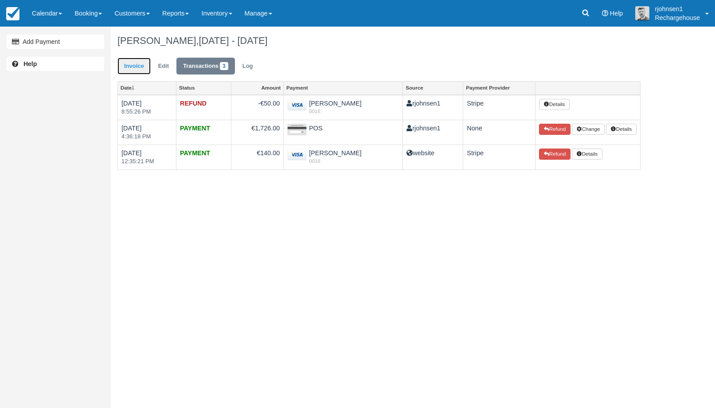
click at [137, 70] on link "Invoice" at bounding box center [133, 66] width 33 height 17
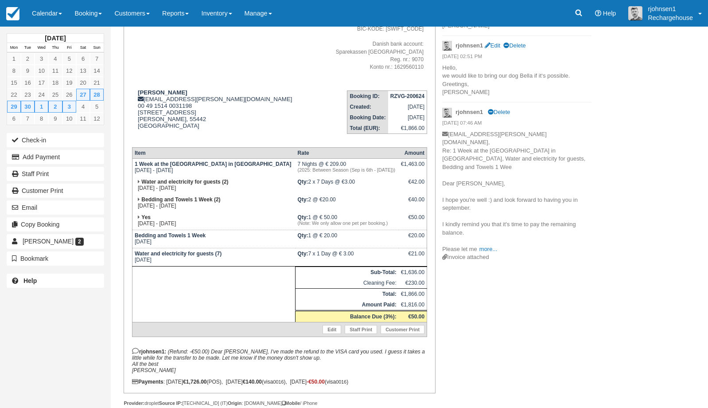
scroll to position [184, 0]
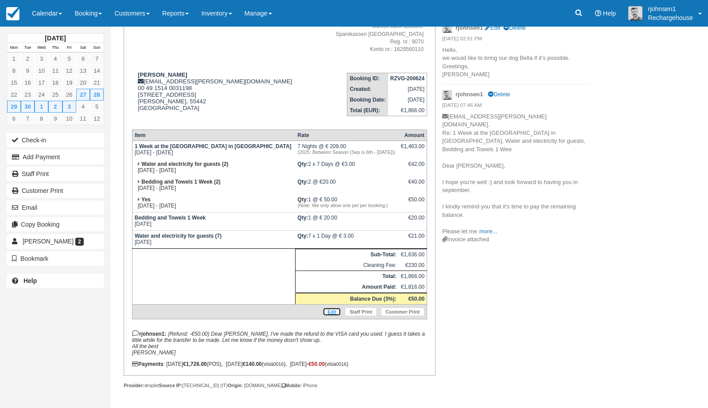
click at [330, 307] on link "Edit" at bounding box center [332, 311] width 19 height 9
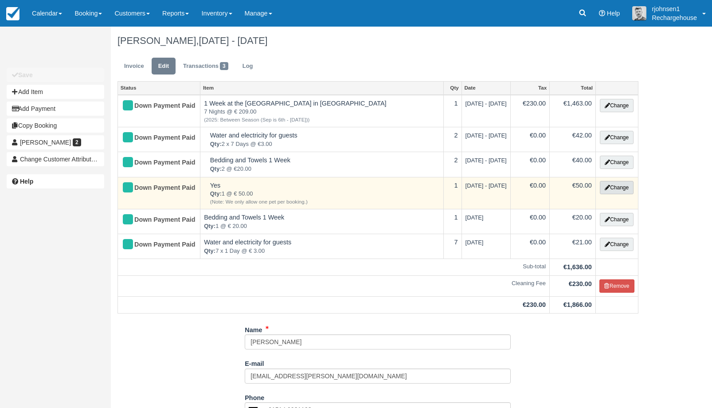
click at [610, 190] on button "Change" at bounding box center [617, 187] width 34 height 13
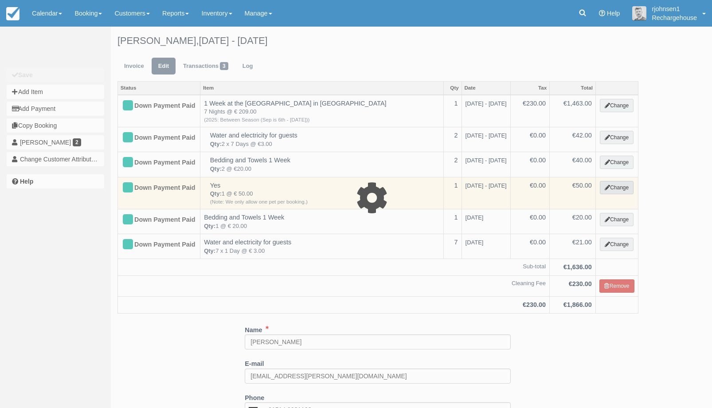
select select "4"
type input "50.00"
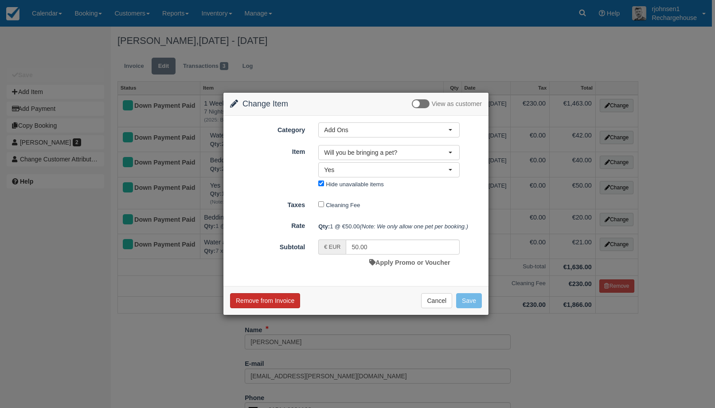
click at [258, 300] on button "Remove from Invoice" at bounding box center [265, 300] width 70 height 15
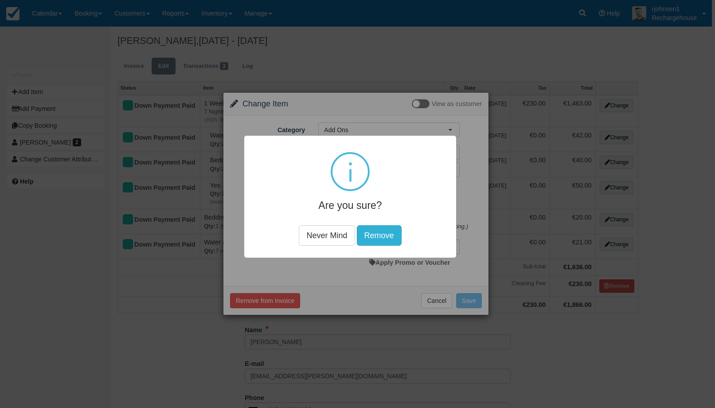
click at [386, 233] on button "Remove" at bounding box center [378, 235] width 45 height 20
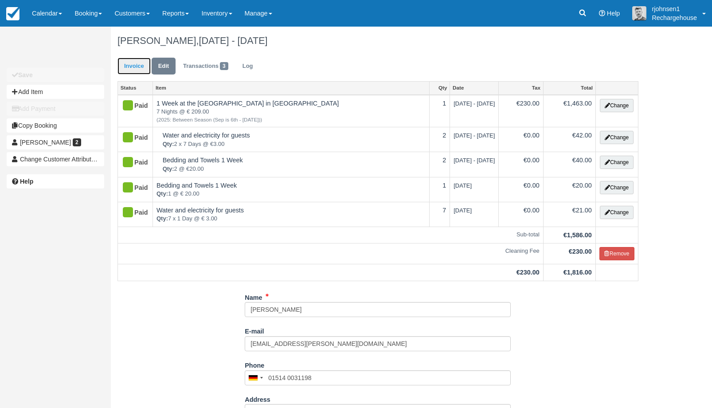
click at [139, 70] on link "Invoice" at bounding box center [133, 66] width 33 height 17
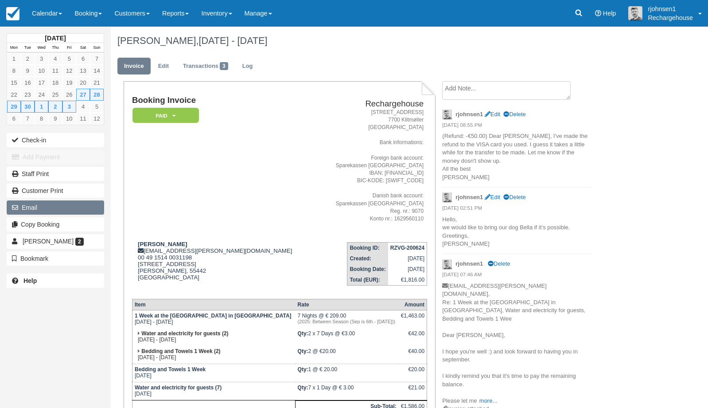
click at [43, 207] on button "Email" at bounding box center [56, 207] width 98 height 14
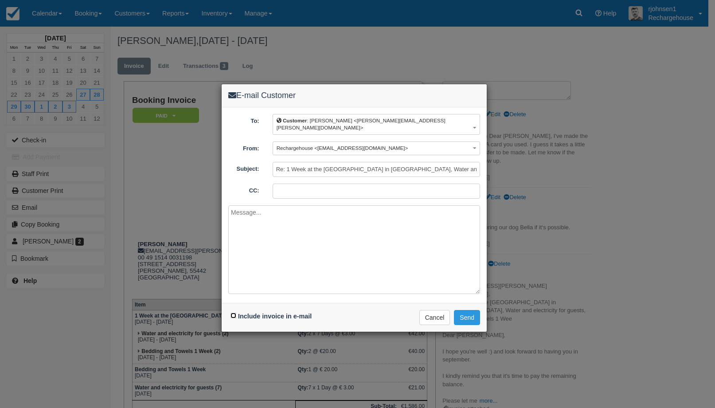
click at [235, 313] on input "Include invoice in e-mail" at bounding box center [233, 316] width 6 height 6
checkbox input "true"
click at [269, 233] on textarea at bounding box center [354, 249] width 252 height 89
type textarea "Dear [PERSON_NAME], Here's the invoice without the €50. All the best [PERSON_NA…"
click at [464, 310] on button "Send" at bounding box center [467, 317] width 26 height 15
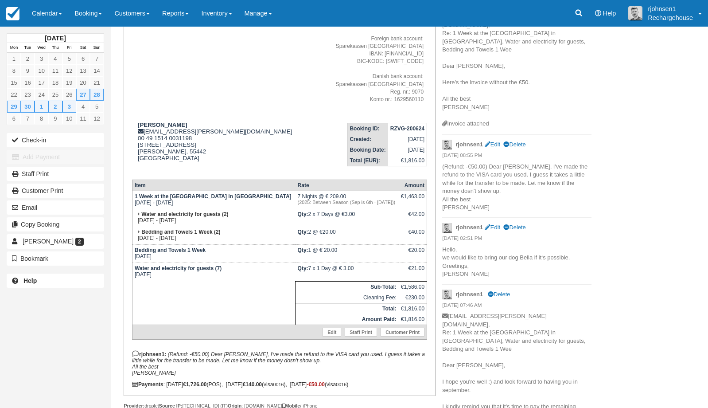
scroll to position [153, 0]
